Goal: Transaction & Acquisition: Purchase product/service

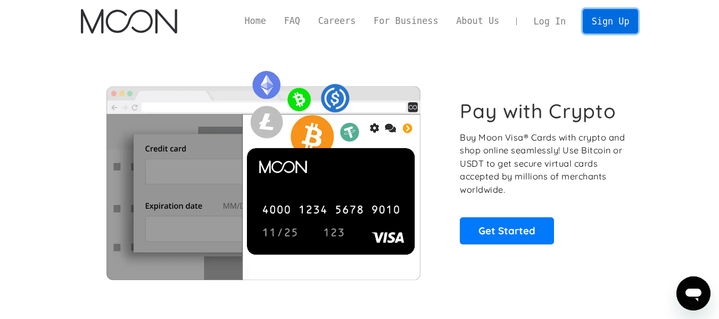
click at [598, 24] on link "Sign Up" at bounding box center [610, 21] width 55 height 24
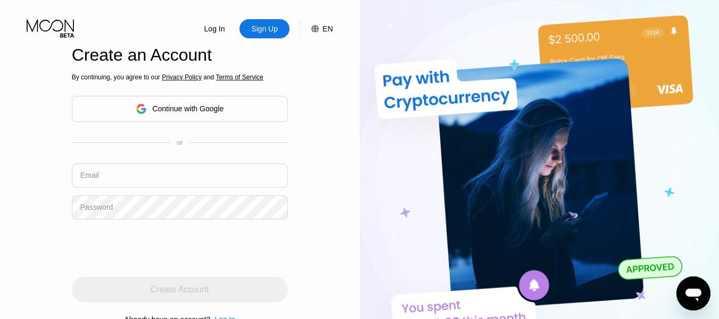
click at [189, 112] on div "Continue with Google" at bounding box center [187, 108] width 71 height 9
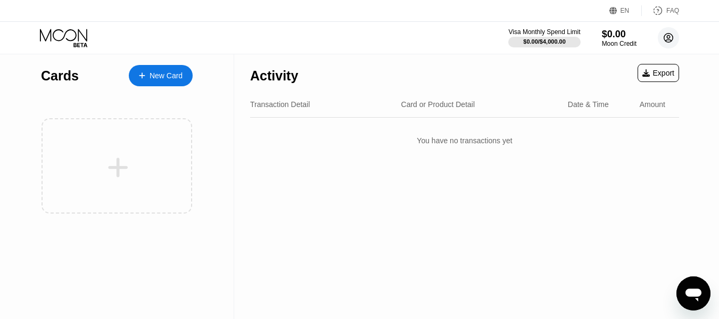
click at [673, 43] on circle at bounding box center [668, 37] width 21 height 21
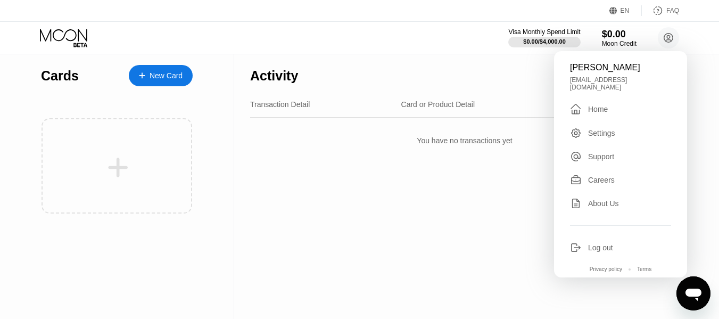
click at [534, 66] on div "Activity Export" at bounding box center [464, 72] width 429 height 37
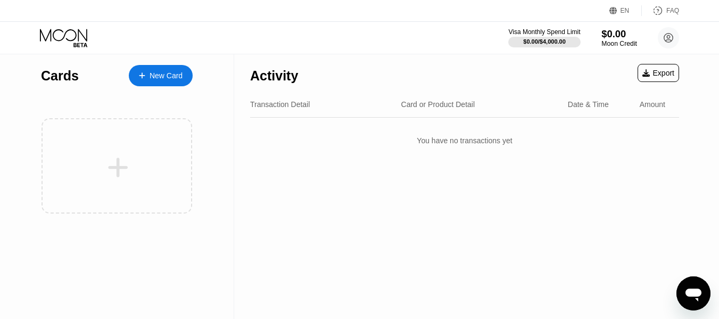
click at [618, 40] on div "Moon Credit" at bounding box center [620, 43] width 36 height 7
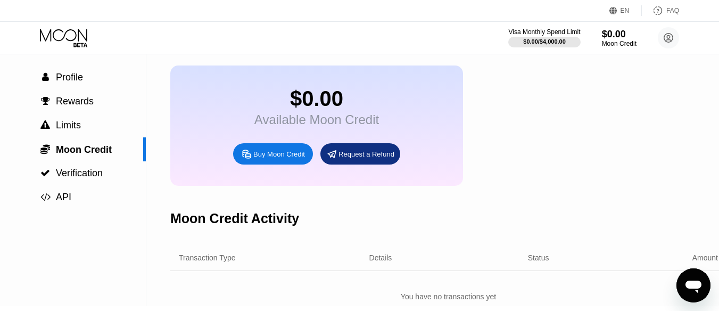
scroll to position [53, 0]
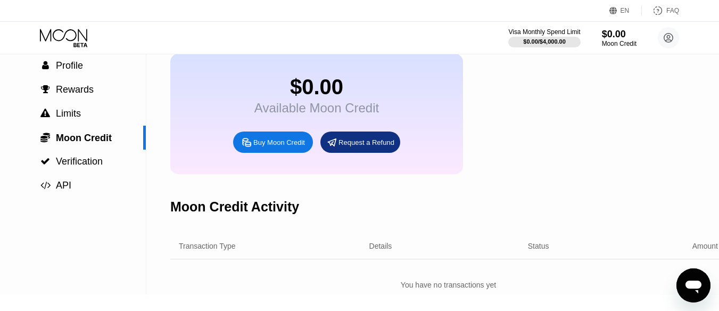
click at [287, 147] on div "Buy Moon Credit" at bounding box center [279, 142] width 52 height 9
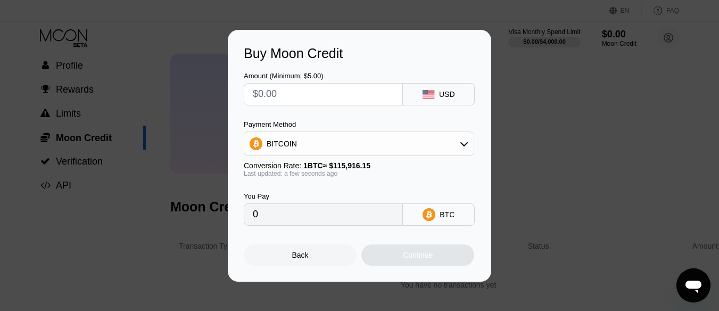
click at [334, 89] on input "text" at bounding box center [323, 94] width 141 height 21
type input "$5"
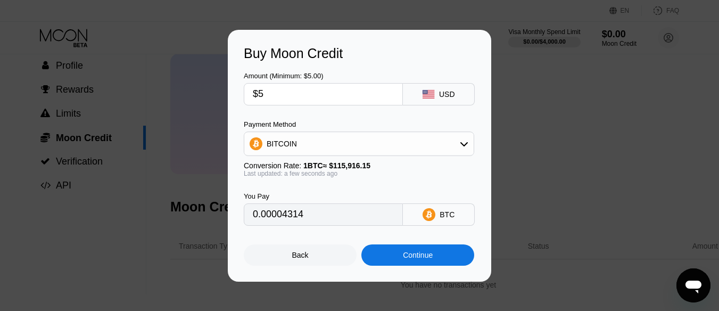
type input "0.00004314"
type input "$5"
click at [462, 142] on icon at bounding box center [464, 144] width 9 height 9
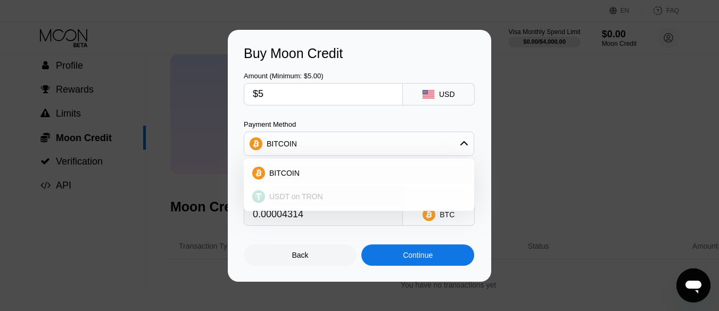
click at [312, 198] on span "USDT on TRON" at bounding box center [296, 196] width 54 height 9
type input "5.05"
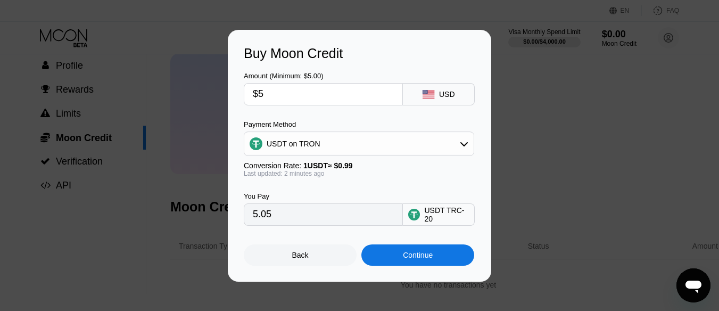
click at [414, 257] on div "Continue" at bounding box center [418, 255] width 30 height 9
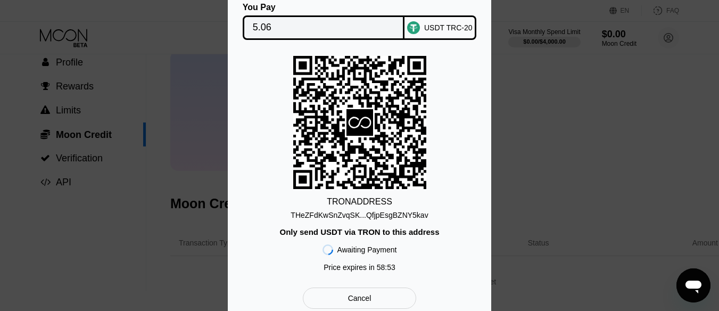
scroll to position [0, 0]
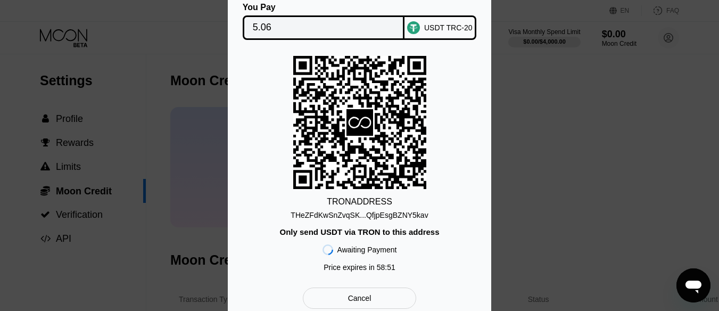
click at [377, 215] on div "THeZFdKwSnZvqSK...QfjpEsgBZNY5kav" at bounding box center [359, 215] width 137 height 9
click at [200, 59] on div "You Pay 5.06 USDT TRC-20 TRON ADDRESS THeZFdKwSnZvqSK...QfjpEsgBZNY5kav Only se…" at bounding box center [359, 156] width 719 height 338
click at [356, 300] on div "Cancel" at bounding box center [359, 298] width 23 height 10
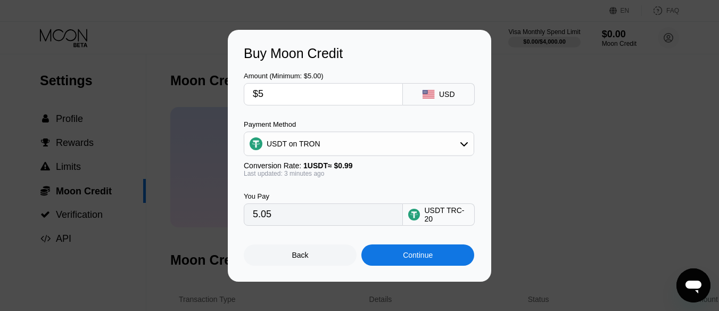
click at [300, 91] on input "$5" at bounding box center [323, 94] width 141 height 21
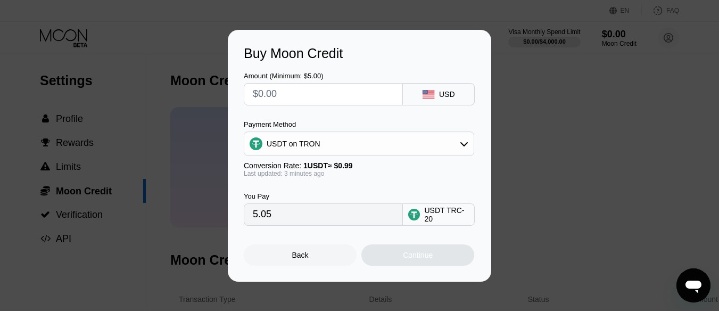
type input "0.00"
type input "$20"
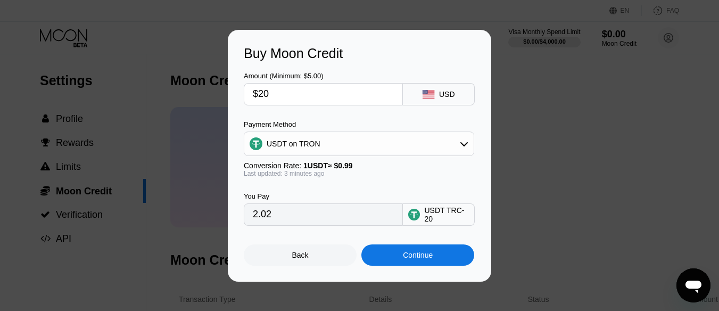
type input "20.20"
type input "$20"
click at [606, 178] on div "Buy Moon Credit Amount (Minimum: $5.00) $20 USD Payment Method USDT on TRON Con…" at bounding box center [359, 156] width 719 height 252
